Goal: Task Accomplishment & Management: Manage account settings

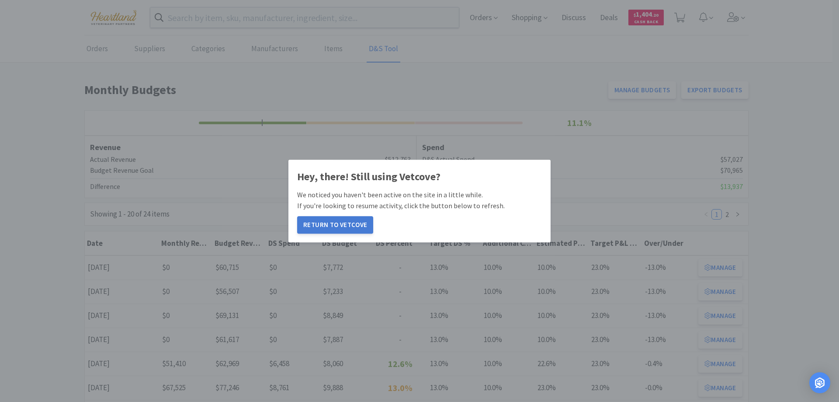
click at [339, 226] on button "Return to Vetcove" at bounding box center [335, 224] width 76 height 17
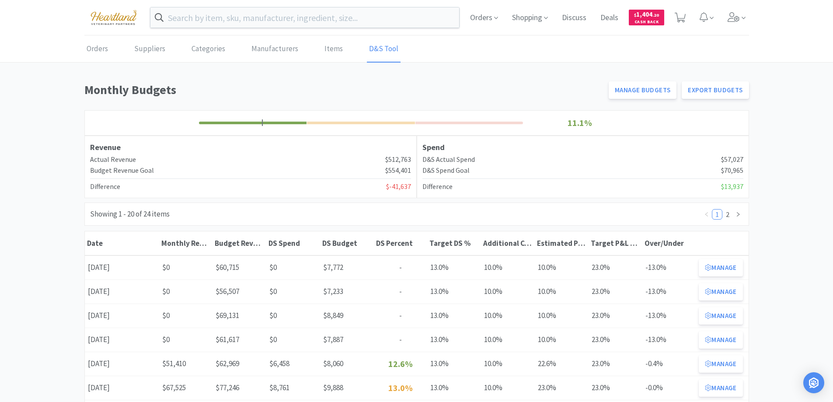
scroll to position [87, 0]
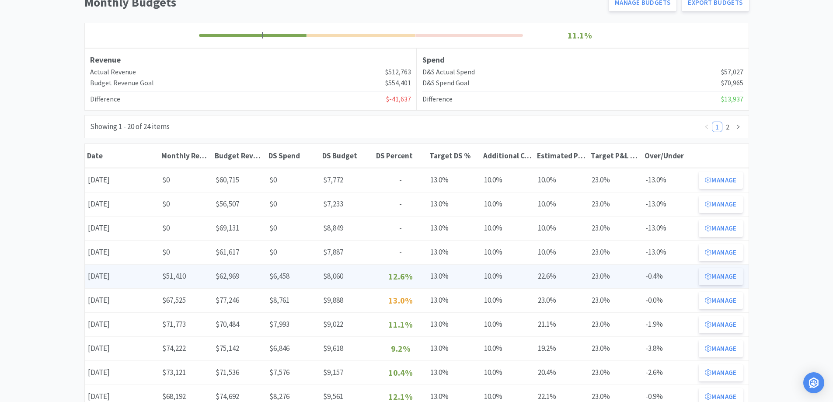
click at [729, 278] on button "Manage" at bounding box center [721, 276] width 44 height 17
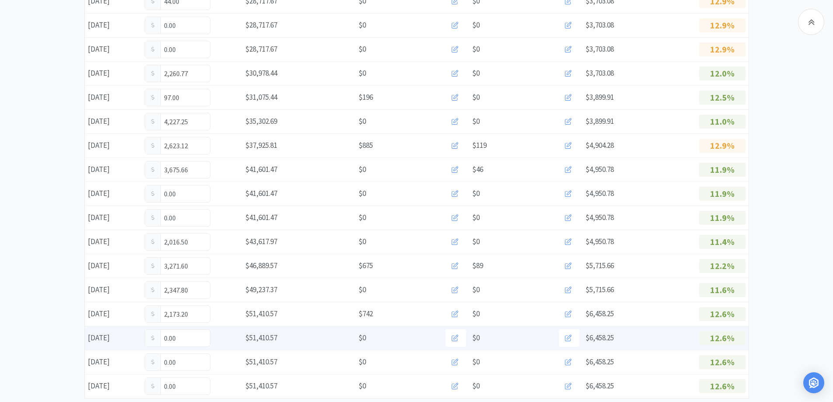
scroll to position [504, 0]
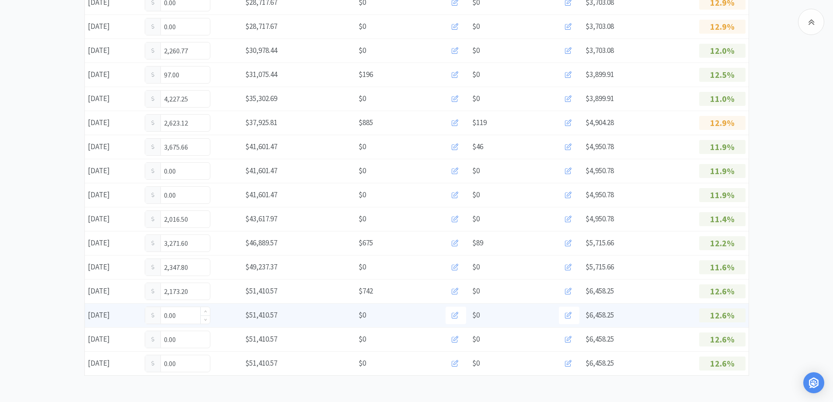
click at [185, 317] on input "0.00" at bounding box center [177, 315] width 65 height 17
type input "0"
type input "901.75"
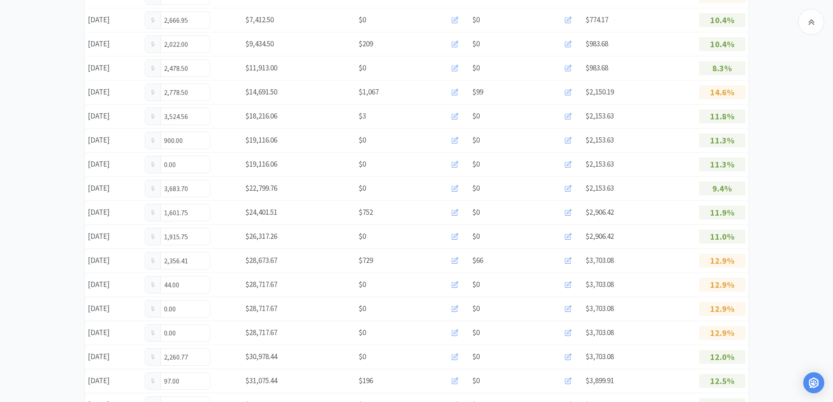
scroll to position [0, 0]
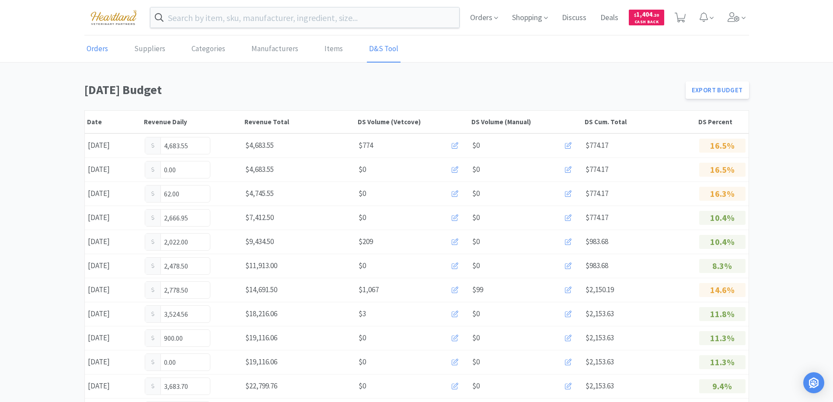
click at [101, 55] on link "Orders" at bounding box center [97, 49] width 26 height 27
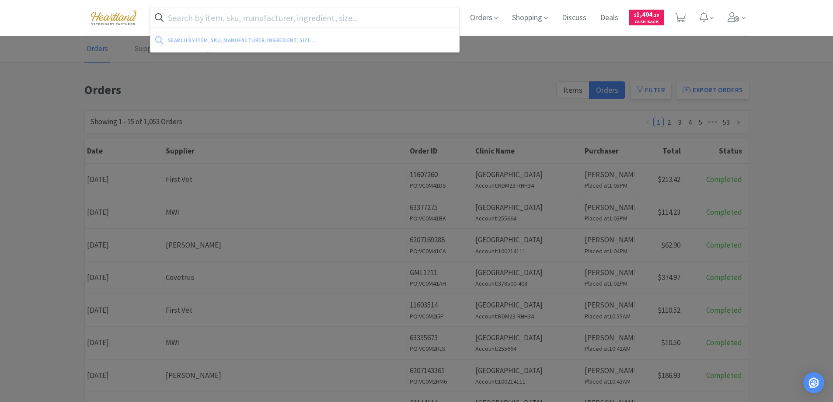
click at [338, 18] on input "text" at bounding box center [304, 17] width 309 height 20
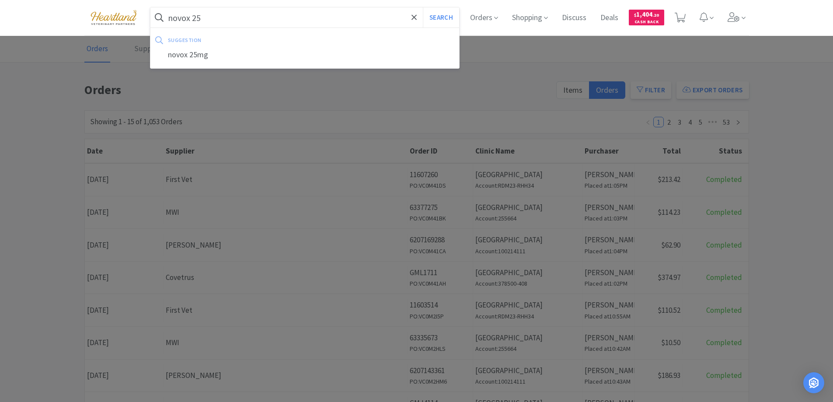
type input "novox 25"
click at [423, 7] on button "Search" at bounding box center [441, 17] width 36 height 20
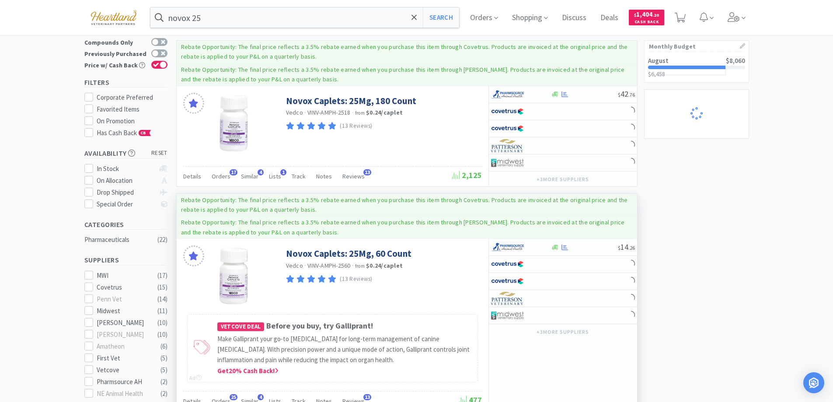
scroll to position [87, 0]
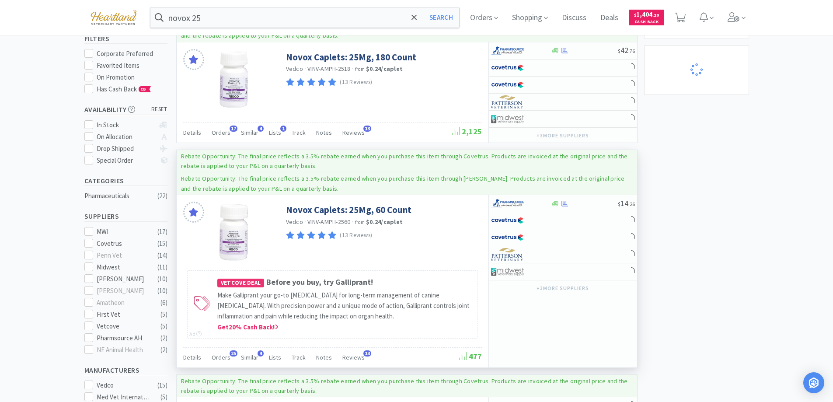
click at [210, 359] on div "Details Orders 25 Similar 4 Lists Track Notes Reviews 13" at bounding box center [321, 358] width 276 height 17
click at [213, 358] on span "Orders" at bounding box center [221, 357] width 19 height 8
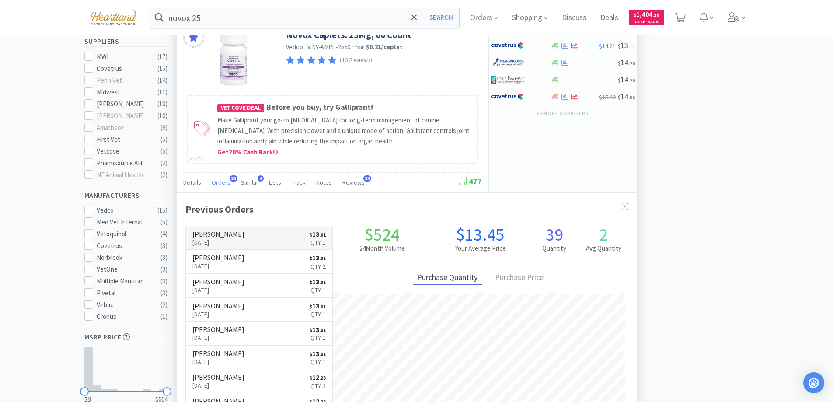
scroll to position [234, 460]
click at [254, 234] on link "Patterson Aug 28th, 2025 $ 13 . 01 Qty: 1" at bounding box center [259, 238] width 147 height 24
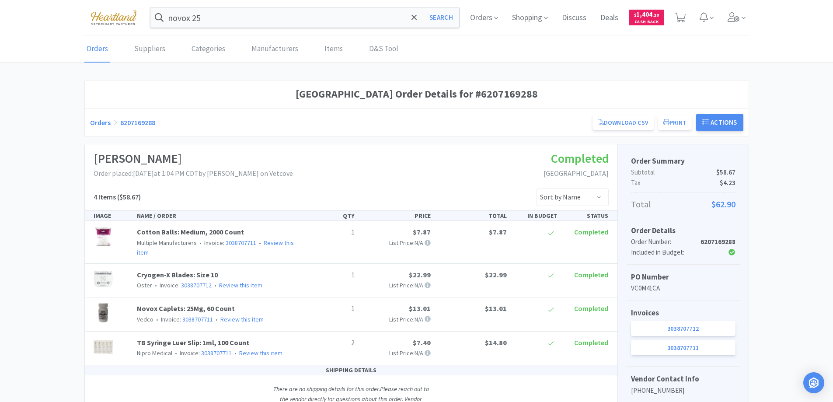
scroll to position [44, 0]
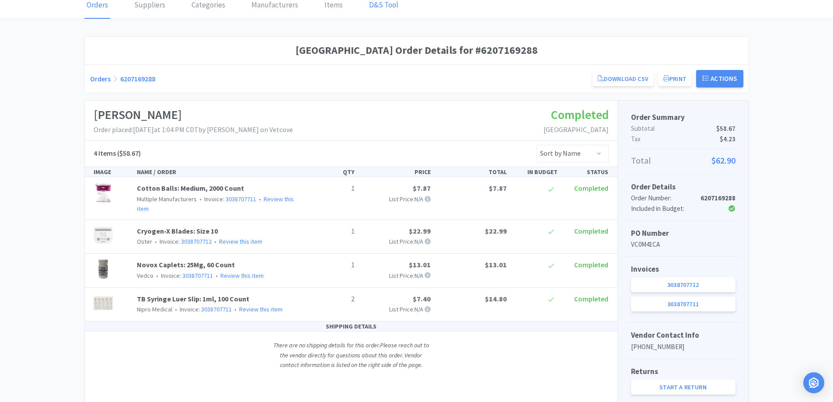
click at [383, 7] on link "D&S Tool" at bounding box center [384, 5] width 34 height 27
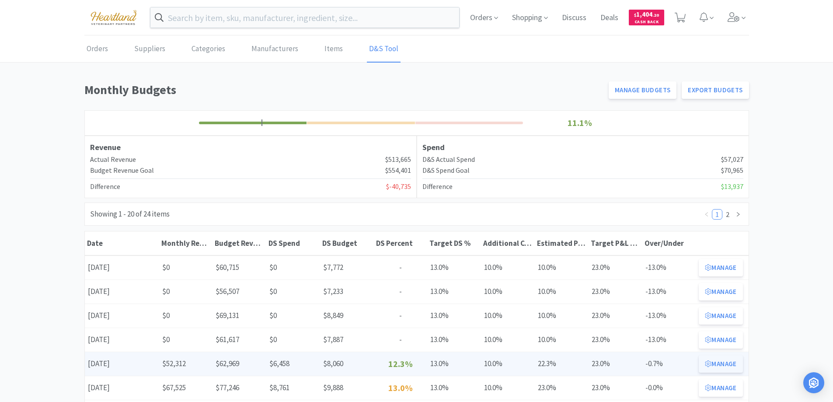
click at [728, 363] on button "Manage" at bounding box center [721, 363] width 44 height 17
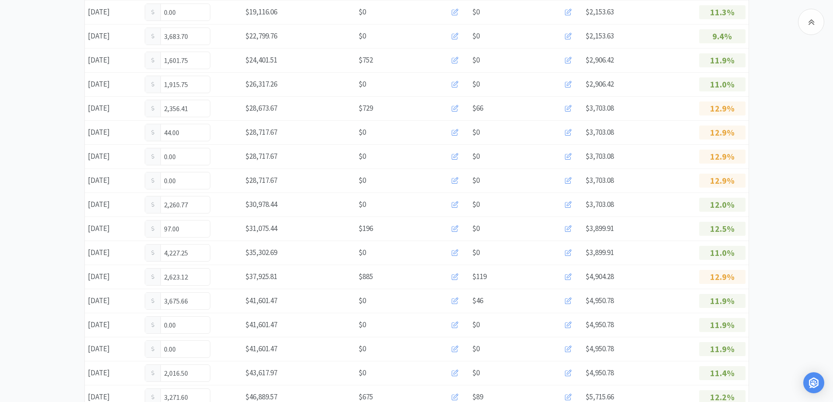
scroll to position [504, 0]
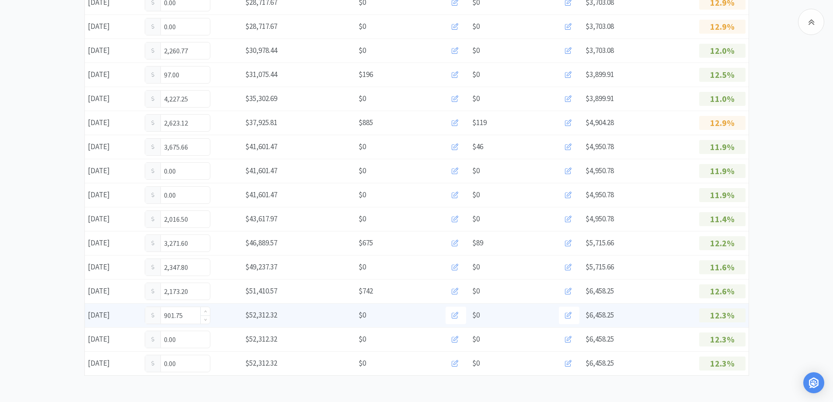
click at [195, 314] on input "901.75" at bounding box center [177, 315] width 65 height 17
type input "9"
type input "1,006.00"
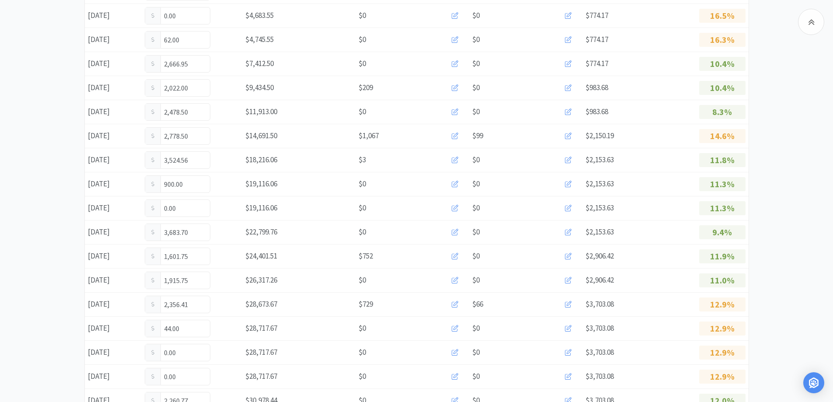
scroll to position [0, 0]
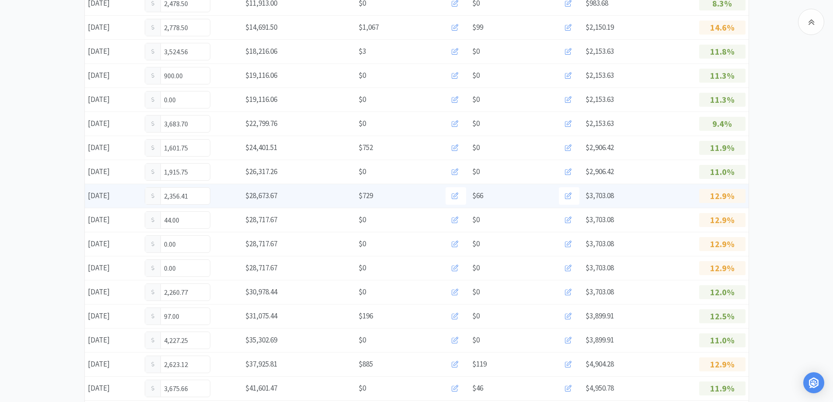
scroll to position [504, 0]
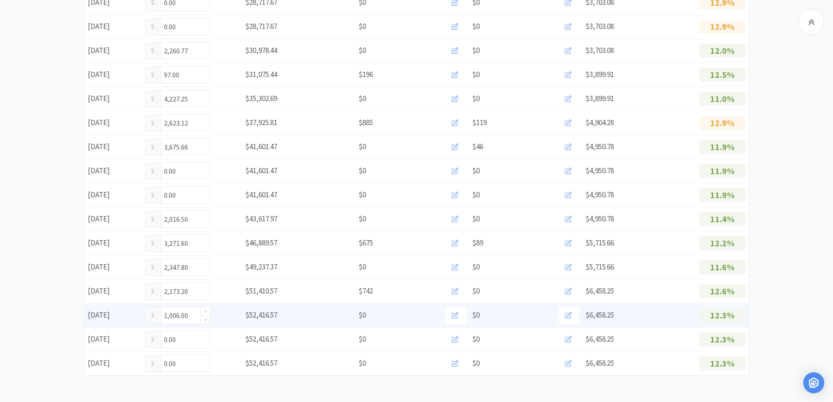
click at [184, 313] on input "1,006.00" at bounding box center [177, 315] width 65 height 17
click at [189, 314] on input "1,006.00" at bounding box center [177, 315] width 65 height 17
type input "1"
type input "1,297.62"
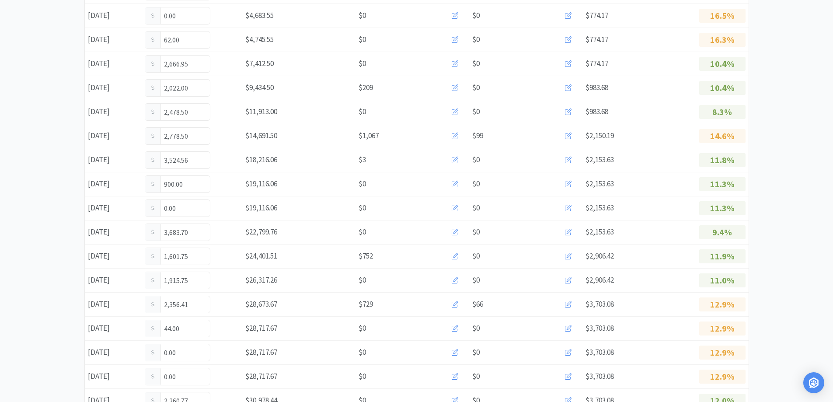
scroll to position [0, 0]
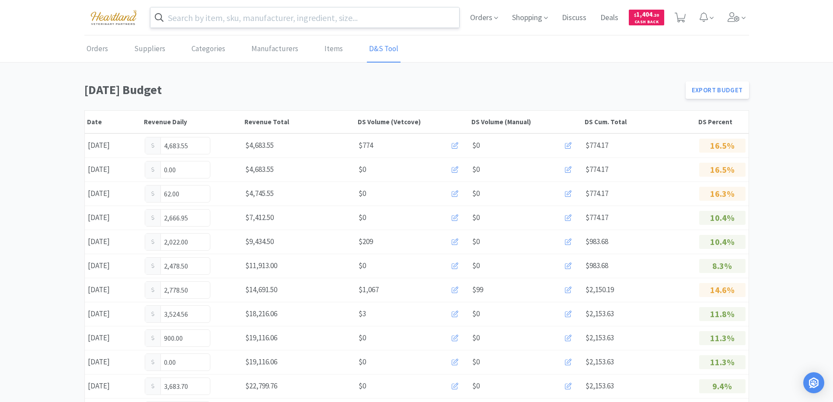
click at [344, 20] on input "text" at bounding box center [304, 17] width 309 height 20
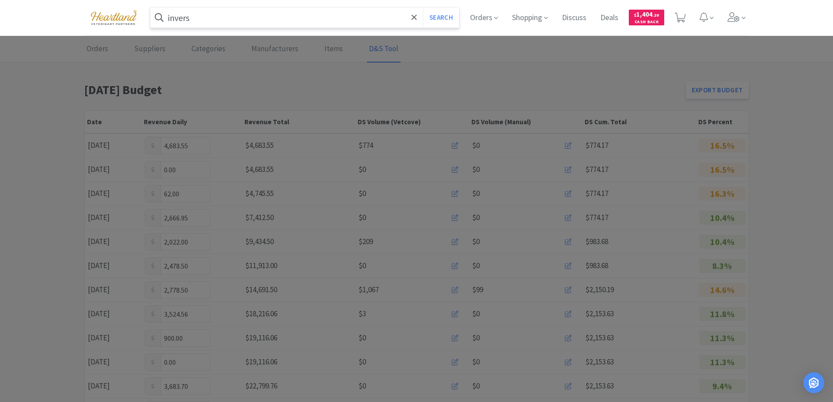
click at [423, 7] on button "Search" at bounding box center [441, 17] width 36 height 20
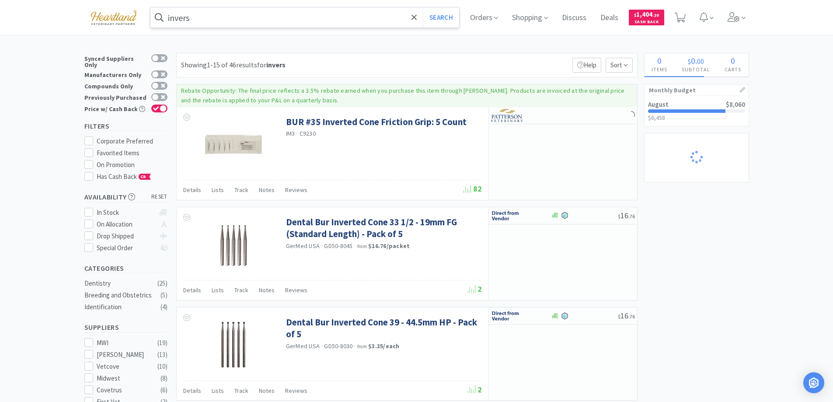
click at [232, 21] on input "invers" at bounding box center [304, 17] width 309 height 20
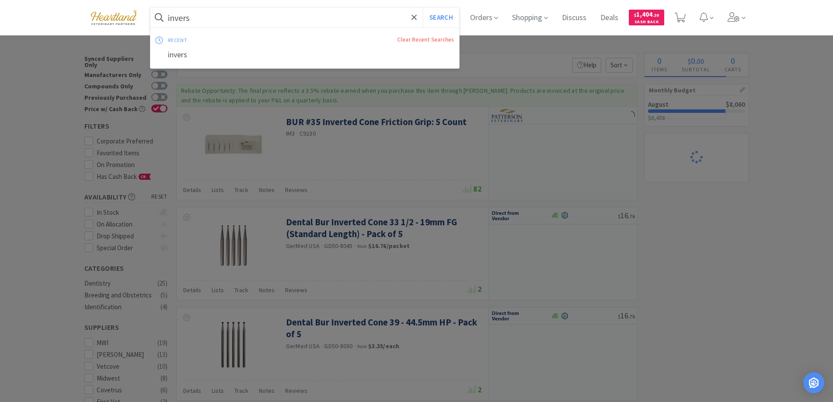
click at [232, 21] on input "invers" at bounding box center [304, 17] width 309 height 20
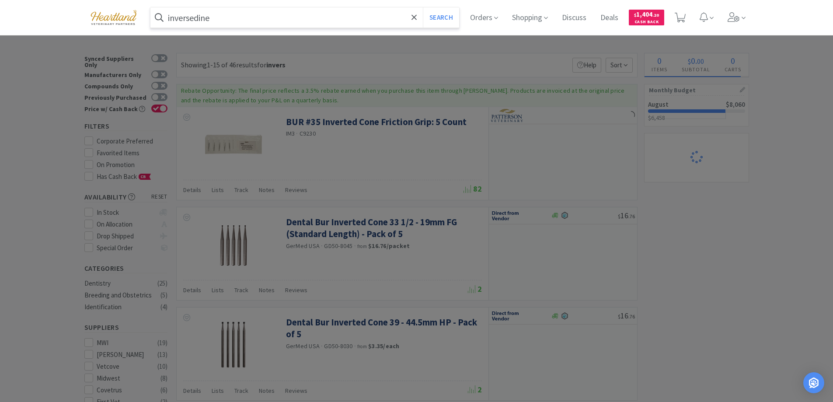
type input "inversedine"
click at [423, 7] on button "Search" at bounding box center [441, 17] width 36 height 20
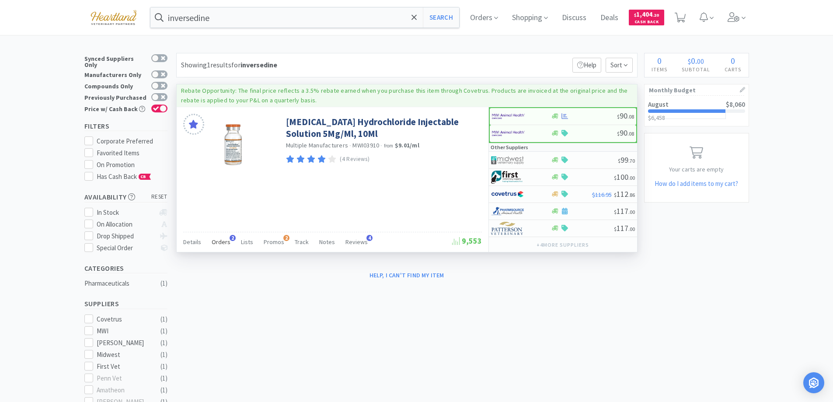
click at [228, 240] on span "Orders" at bounding box center [221, 242] width 19 height 8
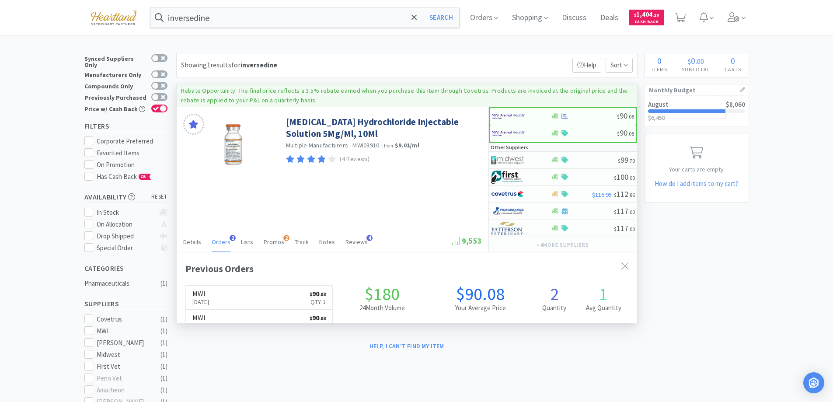
scroll to position [226, 460]
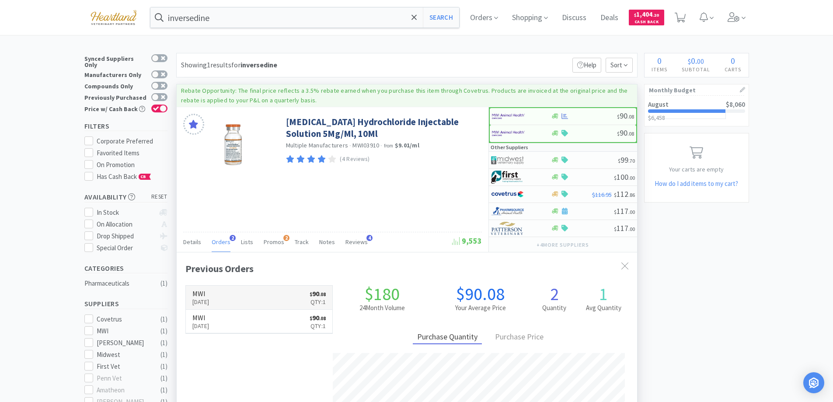
click at [243, 299] on link "MWI [DATE] $ 90 . 08 Qty: 1" at bounding box center [259, 297] width 147 height 24
